Goal: Task Accomplishment & Management: Manage account settings

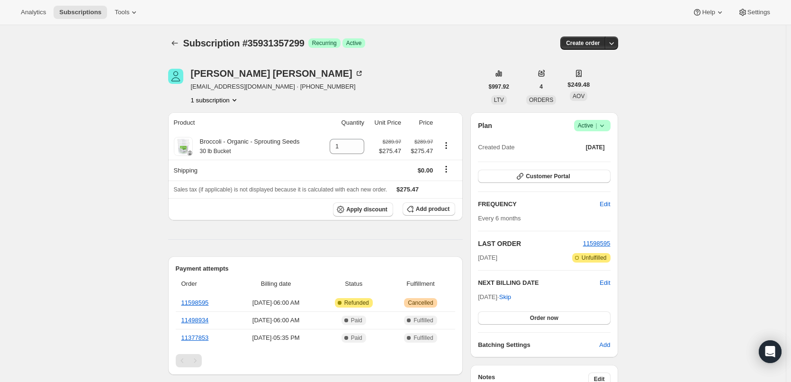
click at [605, 124] on icon at bounding box center [601, 125] width 9 height 9
click at [598, 159] on span "Cancel subscription" at bounding box center [594, 160] width 53 height 7
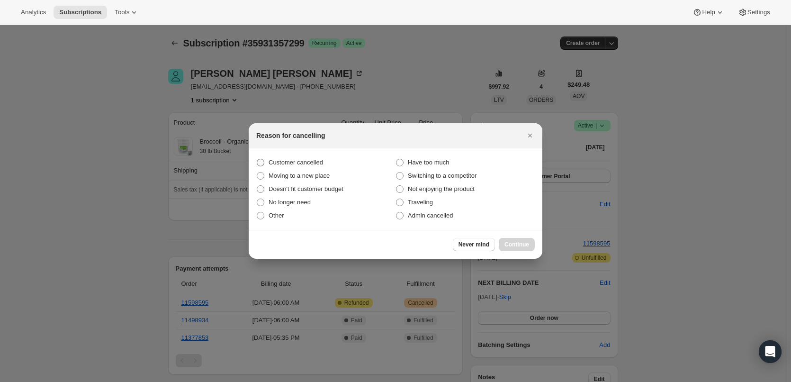
click at [260, 161] on span ":rbk:" at bounding box center [261, 163] width 8 height 8
click at [257, 159] on input "Customer cancelled" at bounding box center [257, 159] width 0 height 0
radio input "true"
click at [519, 244] on span "Continue" at bounding box center [516, 244] width 25 height 8
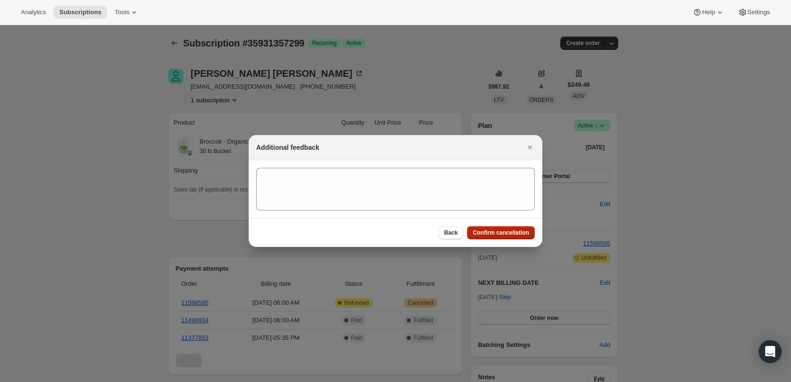
click at [500, 232] on span "Confirm cancellation" at bounding box center [500, 233] width 56 height 8
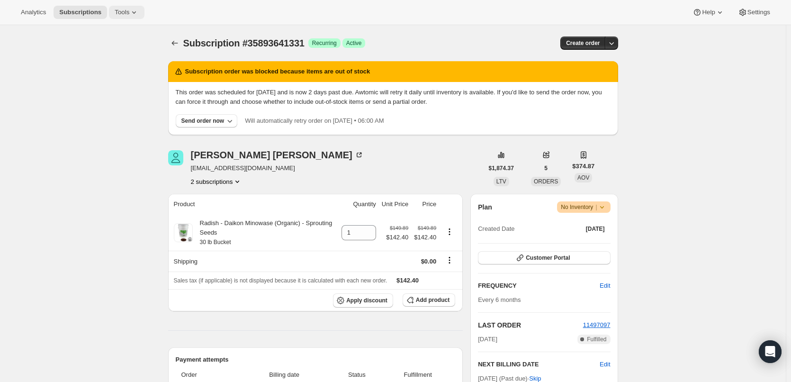
click at [129, 12] on icon at bounding box center [133, 12] width 9 height 9
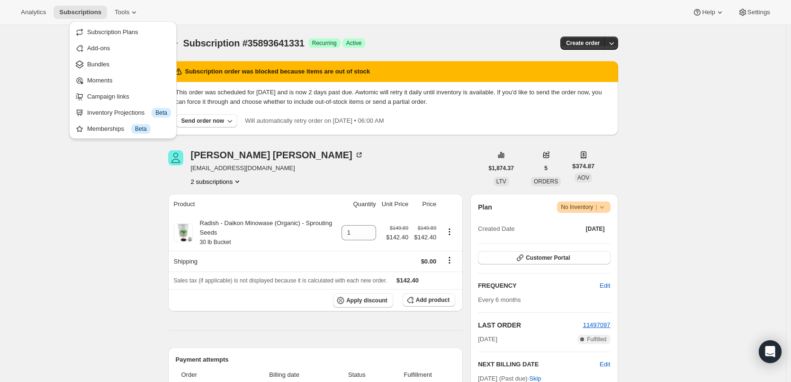
click at [201, 4] on div "Analytics Subscriptions Tools Help Settings" at bounding box center [395, 12] width 791 height 25
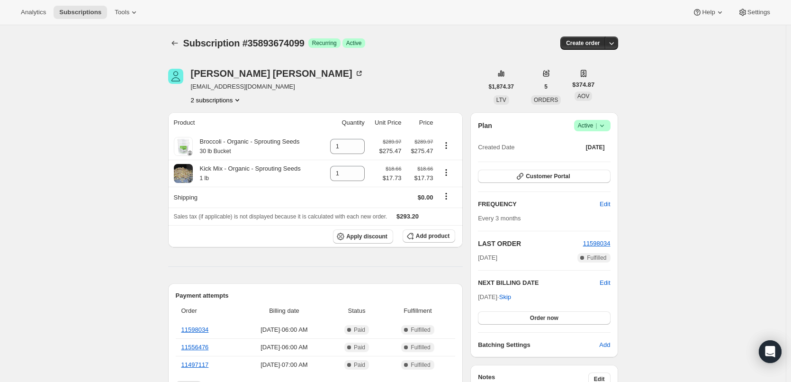
click at [603, 125] on icon at bounding box center [601, 125] width 9 height 9
click at [591, 161] on span "Cancel subscription" at bounding box center [594, 160] width 53 height 7
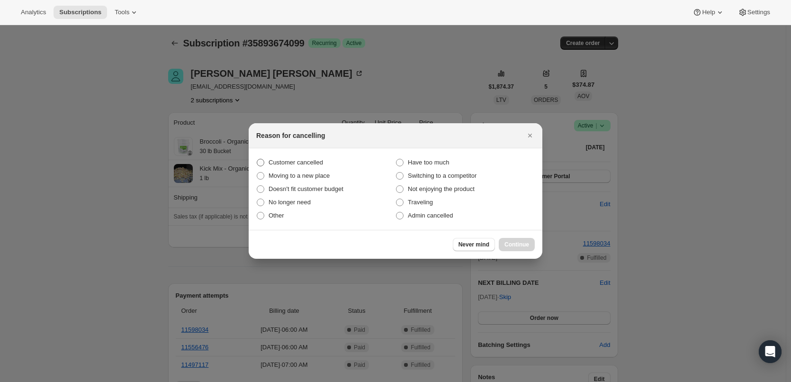
click at [262, 160] on span ":rbn:" at bounding box center [261, 163] width 8 height 8
click at [257, 159] on input "Customer cancelled" at bounding box center [257, 159] width 0 height 0
radio input "true"
click at [515, 244] on span "Continue" at bounding box center [516, 244] width 25 height 8
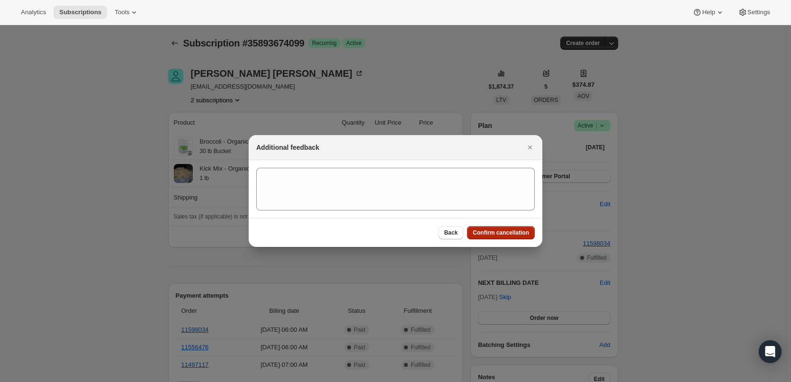
click at [520, 229] on span "Confirm cancellation" at bounding box center [500, 233] width 56 height 8
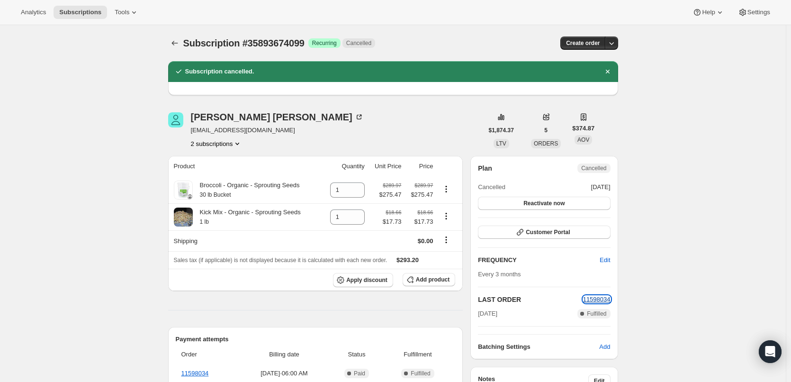
click at [602, 299] on span "11598034" at bounding box center [596, 298] width 27 height 7
